Goal: Task Accomplishment & Management: Complete application form

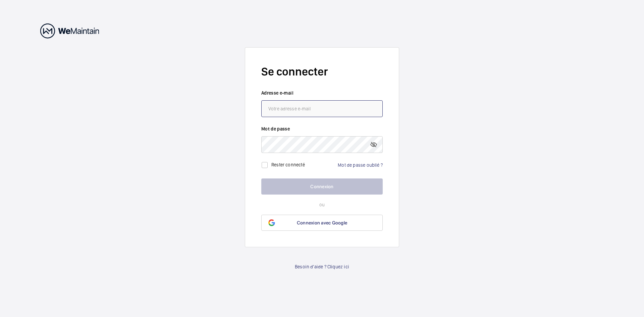
click at [308, 104] on input "email" at bounding box center [321, 108] width 121 height 17
type input "[EMAIL_ADDRESS][DOMAIN_NAME]"
click at [358, 165] on link "Mot de passe oublié ?" at bounding box center [360, 164] width 45 height 5
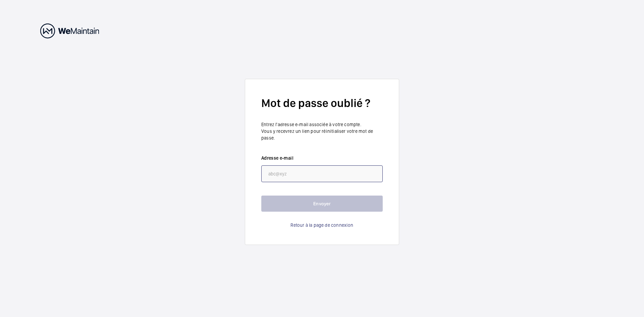
click at [328, 174] on input "email" at bounding box center [321, 173] width 121 height 17
type input "[EMAIL_ADDRESS][DOMAIN_NAME]"
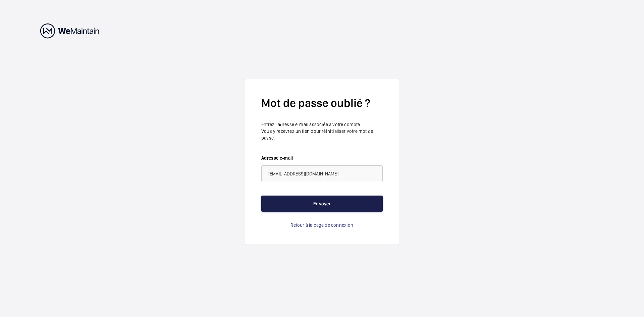
click at [319, 204] on button "Envoyer" at bounding box center [321, 203] width 121 height 16
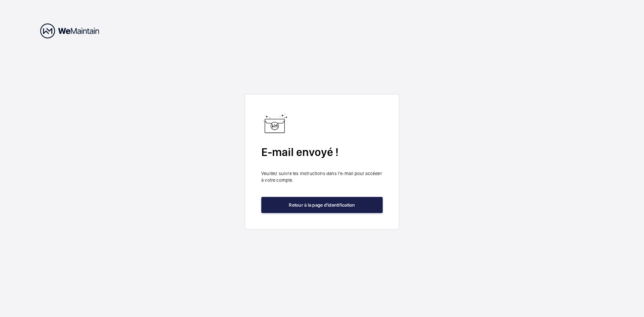
click at [318, 208] on button "Retour à la page d'identification" at bounding box center [321, 205] width 121 height 16
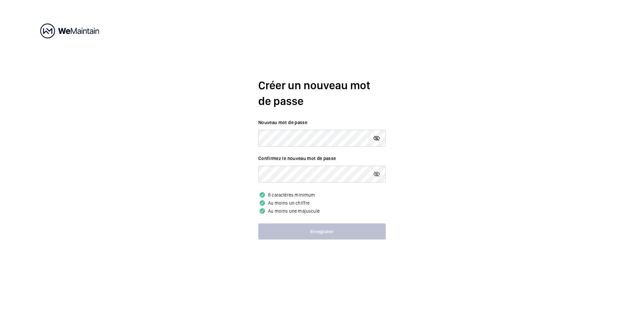
click at [377, 136] on mat-icon at bounding box center [376, 138] width 8 height 8
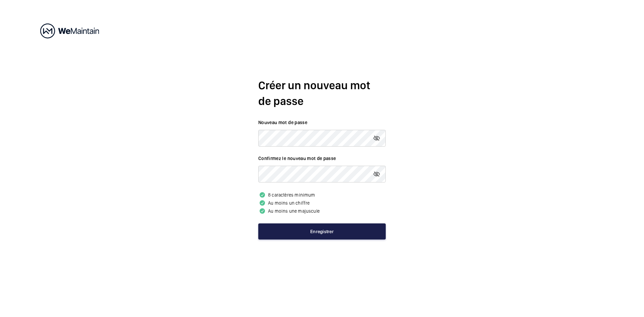
click at [325, 235] on button "Enregistrer" at bounding box center [321, 231] width 127 height 16
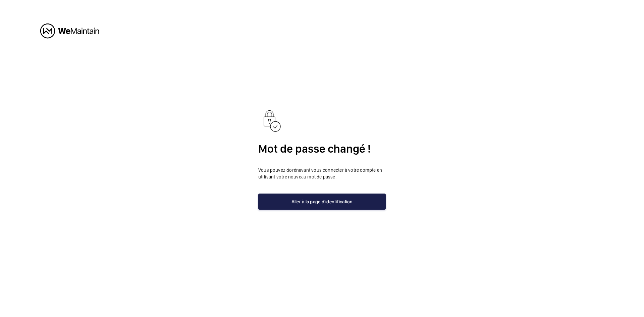
click at [297, 204] on button "Aller à la page d'identification" at bounding box center [321, 201] width 127 height 16
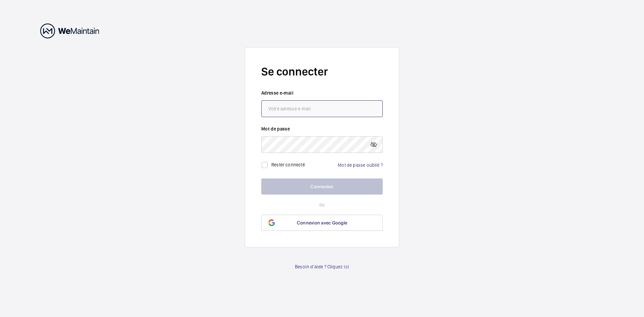
click at [295, 107] on input "email" at bounding box center [321, 108] width 121 height 17
click at [319, 107] on input "email" at bounding box center [321, 108] width 121 height 17
type input "[EMAIL_ADDRESS][DOMAIN_NAME]"
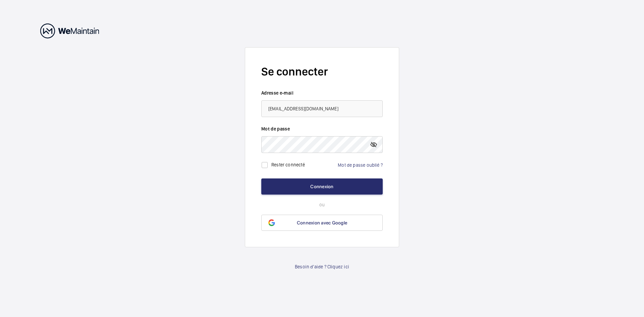
click at [372, 144] on mat-icon at bounding box center [373, 144] width 8 height 8
click at [320, 187] on button "Connexion" at bounding box center [321, 186] width 121 height 16
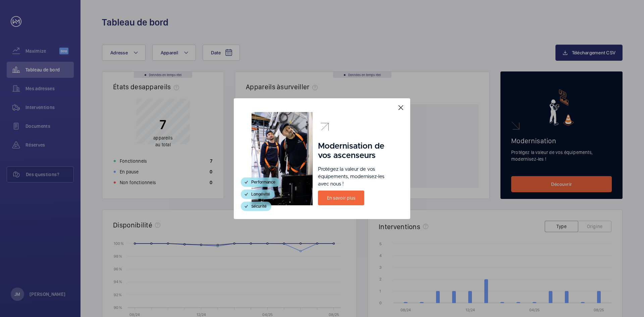
click at [402, 106] on mat-icon at bounding box center [401, 108] width 8 height 8
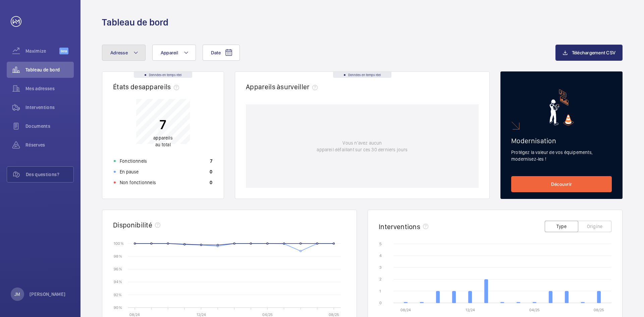
click at [125, 51] on span "Adresse" at bounding box center [118, 52] width 17 height 5
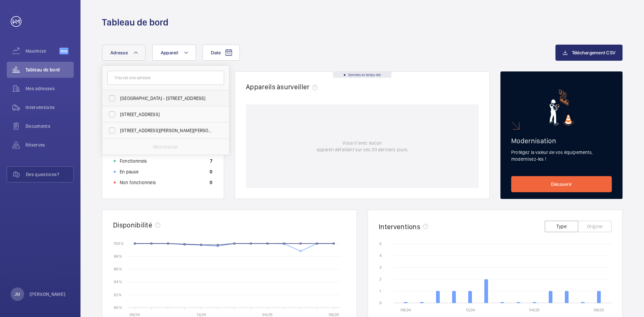
click at [112, 98] on label "Maison du Barreau - 2-4 Rue de Harlay, 75001 PARIS, PARIS 75001" at bounding box center [160, 98] width 117 height 16
click at [112, 98] on input "Maison du Barreau - 2-4 Rue de Harlay, 75001 PARIS, PARIS 75001" at bounding box center [111, 98] width 13 height 13
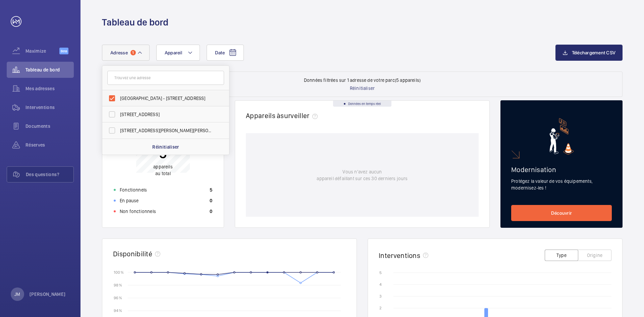
click at [113, 96] on label "Maison du Barreau - 2-4 Rue de Harlay, 75001 PARIS, PARIS 75001" at bounding box center [160, 98] width 117 height 16
click at [113, 96] on input "Maison du Barreau - 2-4 Rue de Harlay, 75001 PARIS, PARIS 75001" at bounding box center [111, 98] width 13 height 13
checkbox input "false"
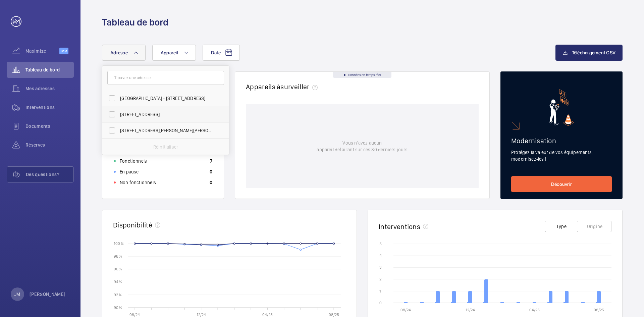
click at [111, 112] on label "6, place Dauphine - 6 Place Dauphine, 75001 PARIS, PARIS 75001" at bounding box center [160, 114] width 117 height 16
click at [111, 112] on input "6, place Dauphine - 6 Place Dauphine, 75001 PARIS, PARIS 75001" at bounding box center [111, 114] width 13 height 13
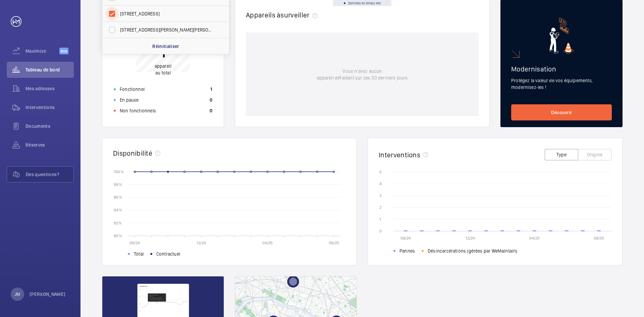
scroll to position [67, 0]
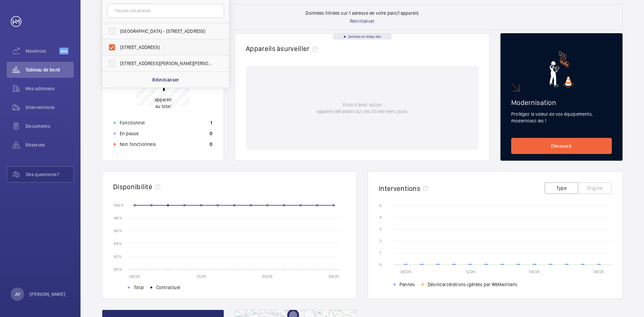
click at [113, 48] on label "6, place Dauphine - 6 Place Dauphine, 75001 PARIS, PARIS 75001" at bounding box center [160, 47] width 117 height 16
click at [113, 48] on input "6, place Dauphine - 6 Place Dauphine, 75001 PARIS, PARIS 75001" at bounding box center [111, 47] width 13 height 13
checkbox input "false"
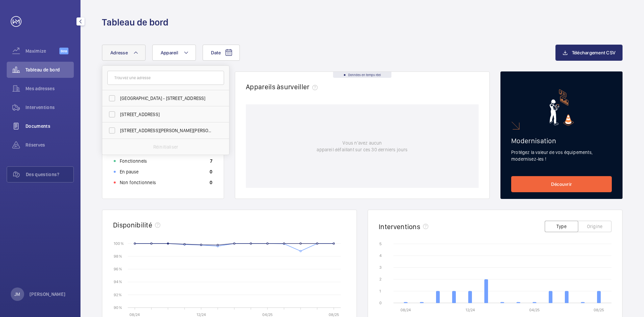
click at [36, 125] on span "Documents" at bounding box center [49, 126] width 48 height 7
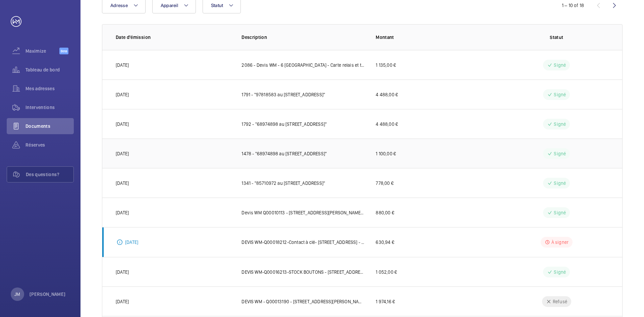
scroll to position [124, 0]
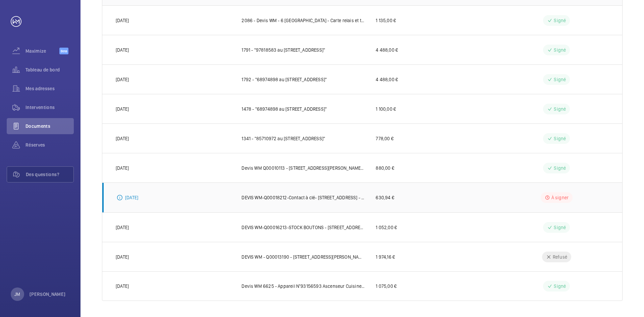
click at [273, 199] on p "DEVIS WM-Q00018212-Contact à clé- 2-4 Rue de Harlay, 75001 PARIS - Cabinet Furg…" at bounding box center [302, 197] width 123 height 7
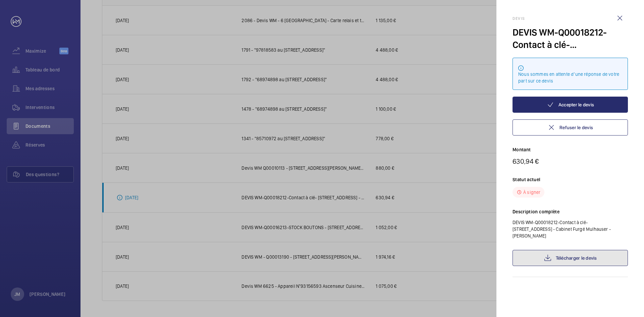
click at [555, 252] on link "Télécharger le devis" at bounding box center [569, 258] width 115 height 16
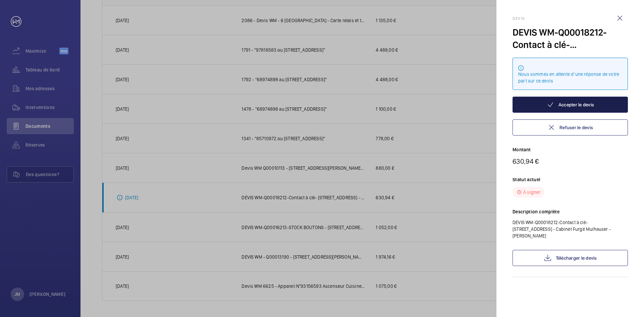
click at [573, 104] on button "Accepter le devis" at bounding box center [569, 105] width 115 height 16
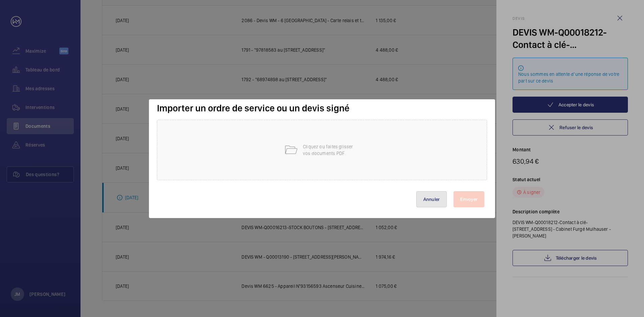
click at [427, 199] on button "Annuler" at bounding box center [431, 199] width 31 height 16
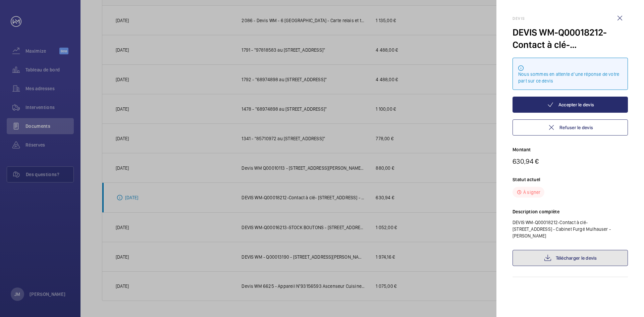
click at [572, 254] on link "Télécharger le devis" at bounding box center [569, 258] width 115 height 16
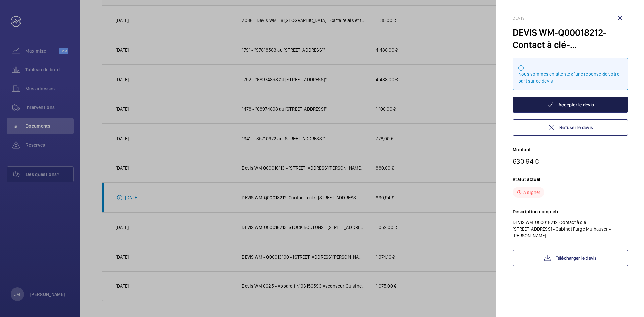
click at [576, 102] on button "Accepter le devis" at bounding box center [569, 105] width 115 height 16
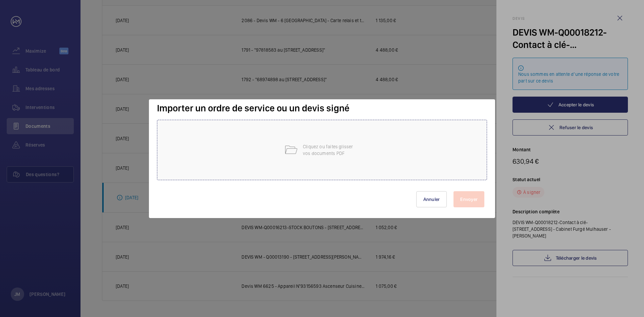
click at [298, 150] on div "Cliquez ou faites glisser vos documents PDF" at bounding box center [322, 150] width 330 height 60
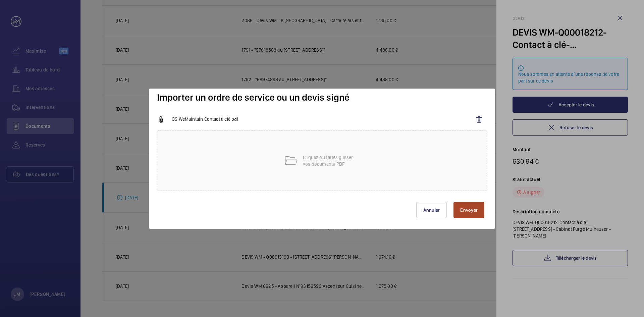
click at [465, 210] on button "Envoyer" at bounding box center [468, 210] width 31 height 16
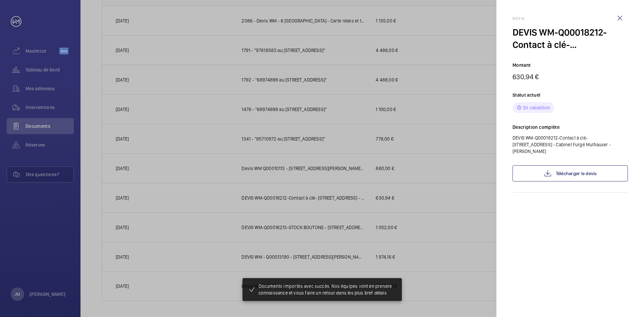
scroll to position [124, 0]
